Goal: Task Accomplishment & Management: Manage account settings

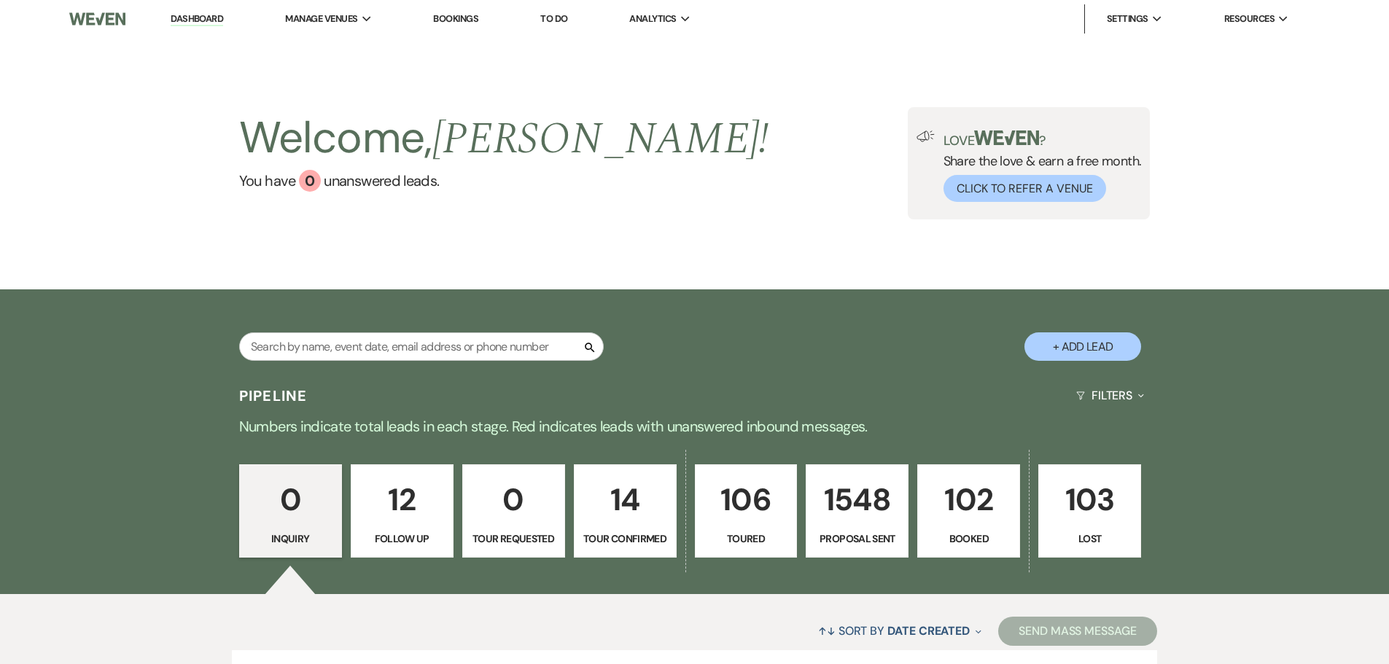
click at [982, 505] on p "102" at bounding box center [969, 499] width 84 height 49
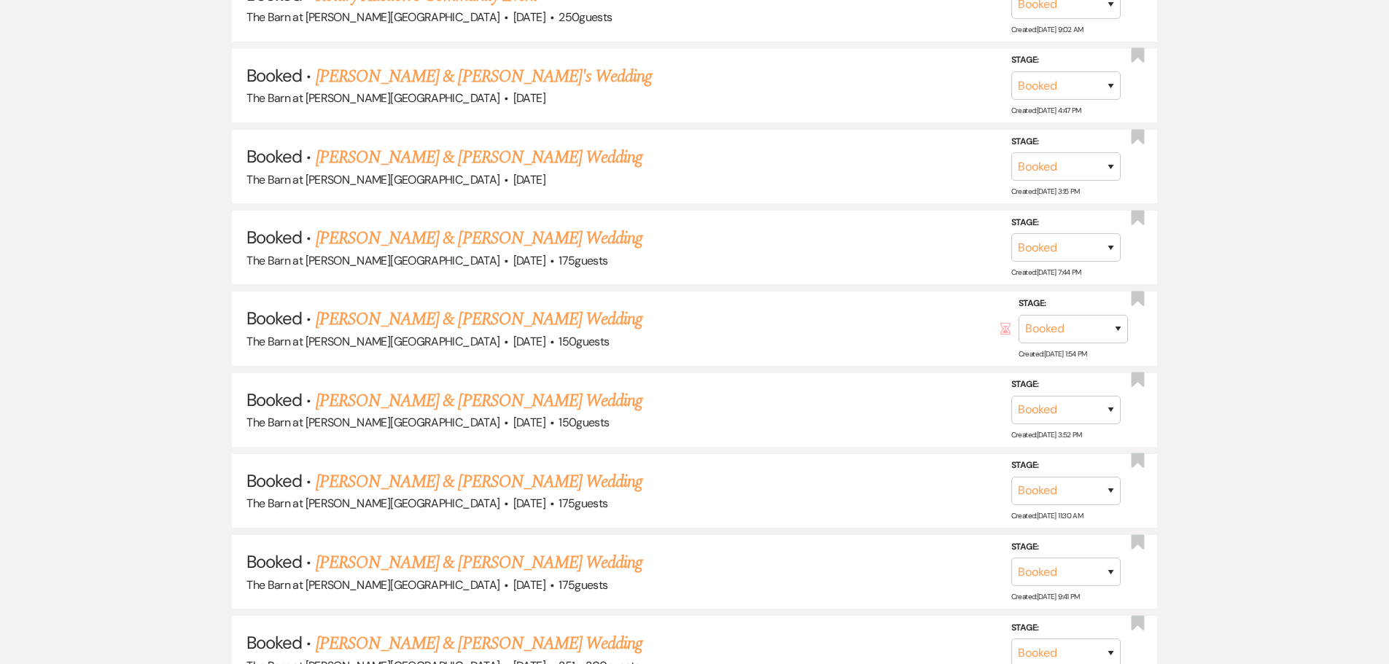
scroll to position [2041, 0]
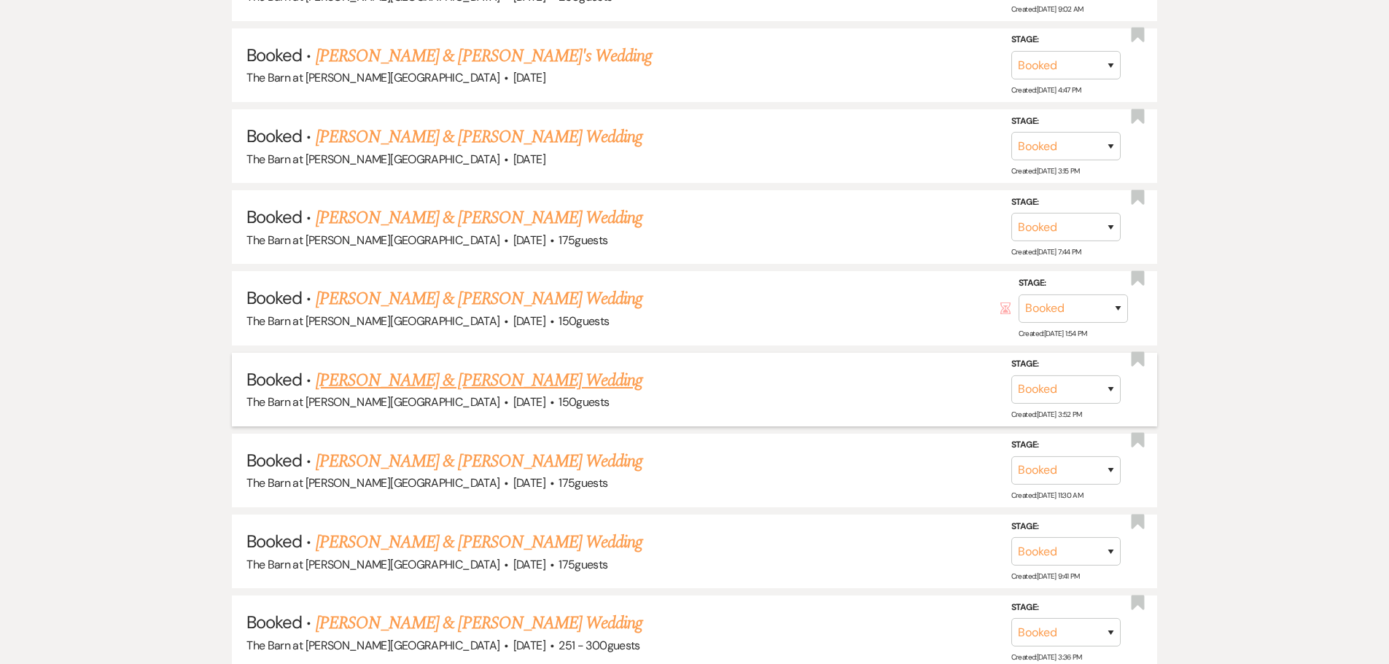
click at [462, 383] on link "[PERSON_NAME] & [PERSON_NAME] Wedding" at bounding box center [479, 381] width 327 height 26
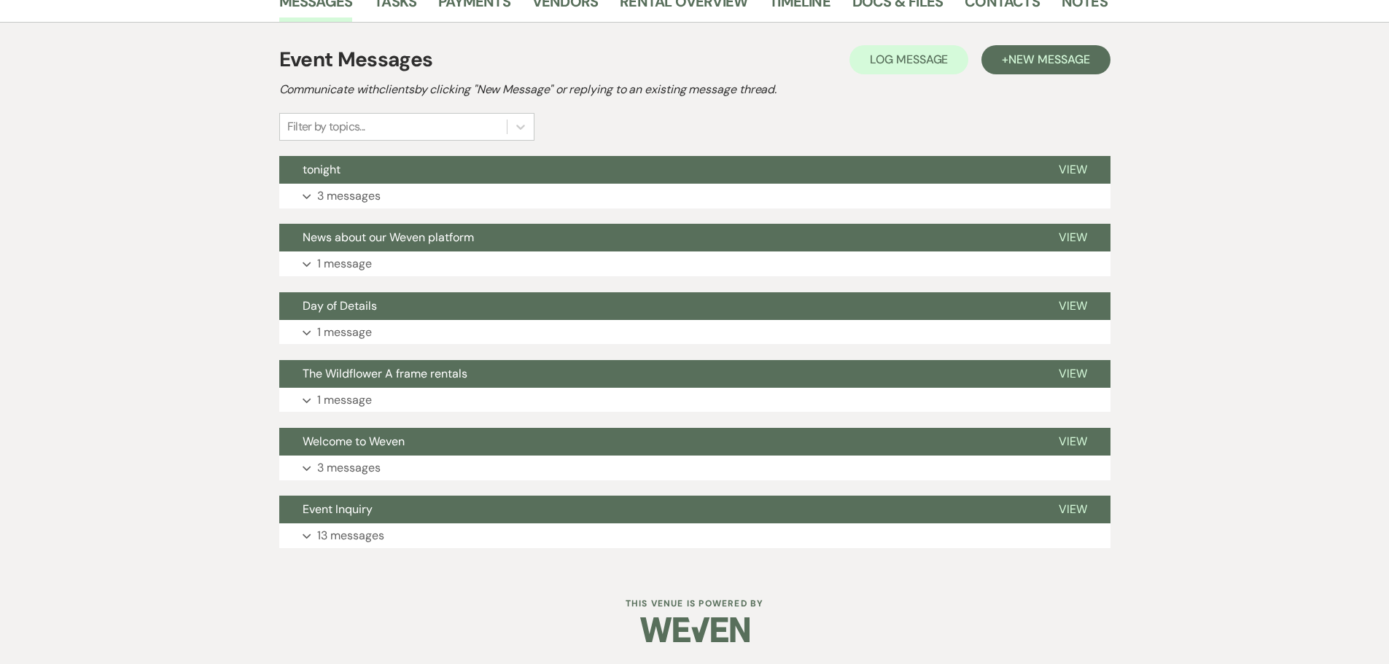
scroll to position [280, 0]
click at [333, 330] on p "1 message" at bounding box center [344, 332] width 55 height 19
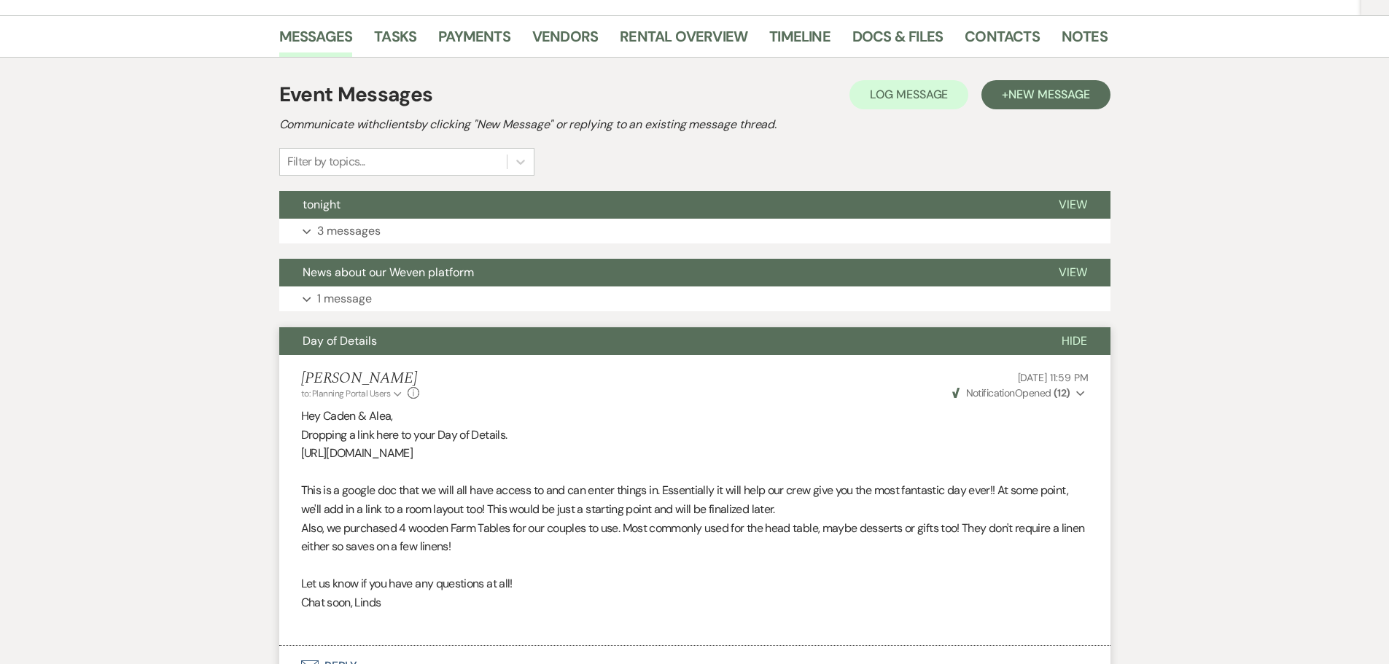
scroll to position [222, 0]
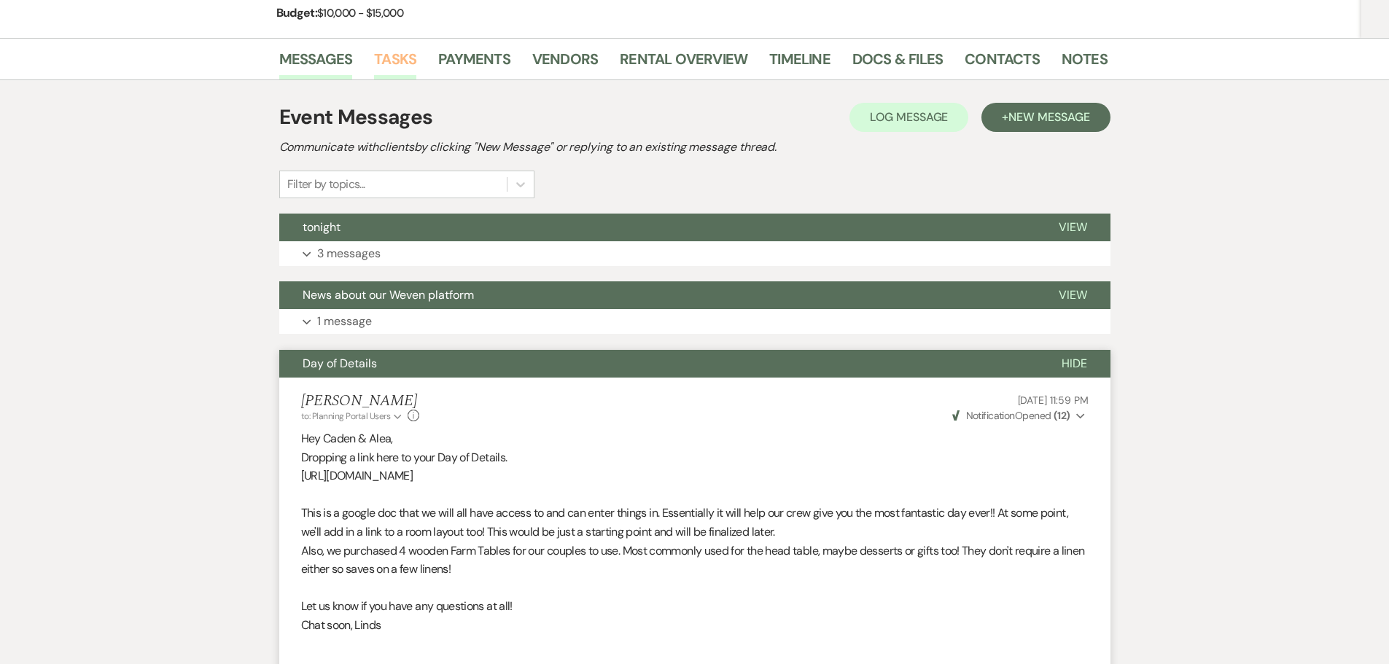
click at [386, 58] on link "Tasks" at bounding box center [395, 63] width 42 height 32
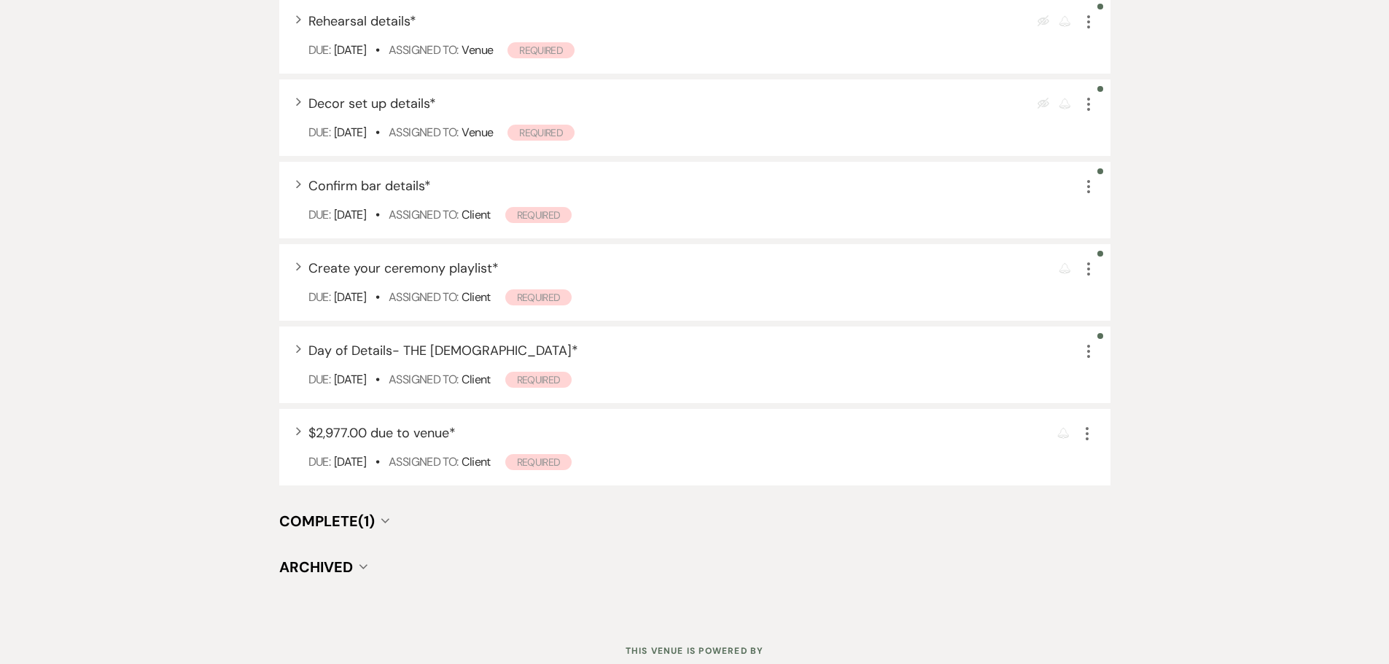
scroll to position [920, 0]
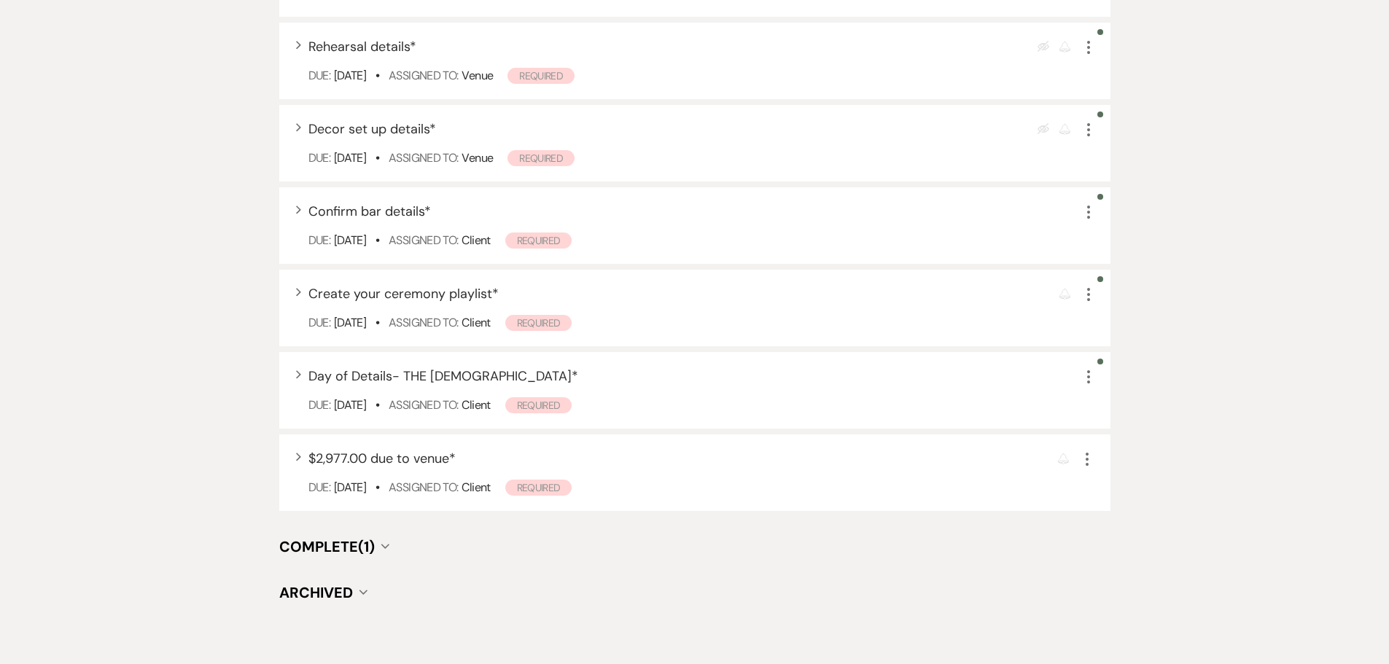
click at [348, 550] on span "Complete (1)" at bounding box center [327, 546] width 96 height 19
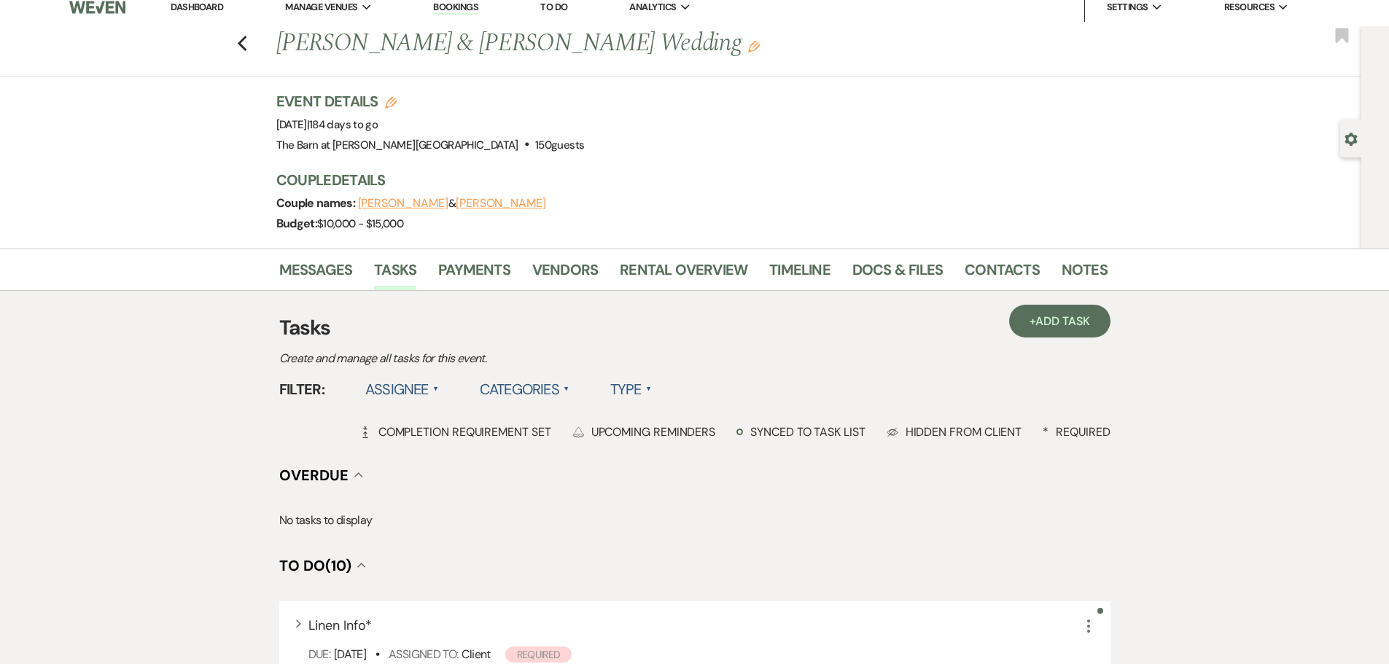
scroll to position [0, 0]
